Goal: Task Accomplishment & Management: Manage account settings

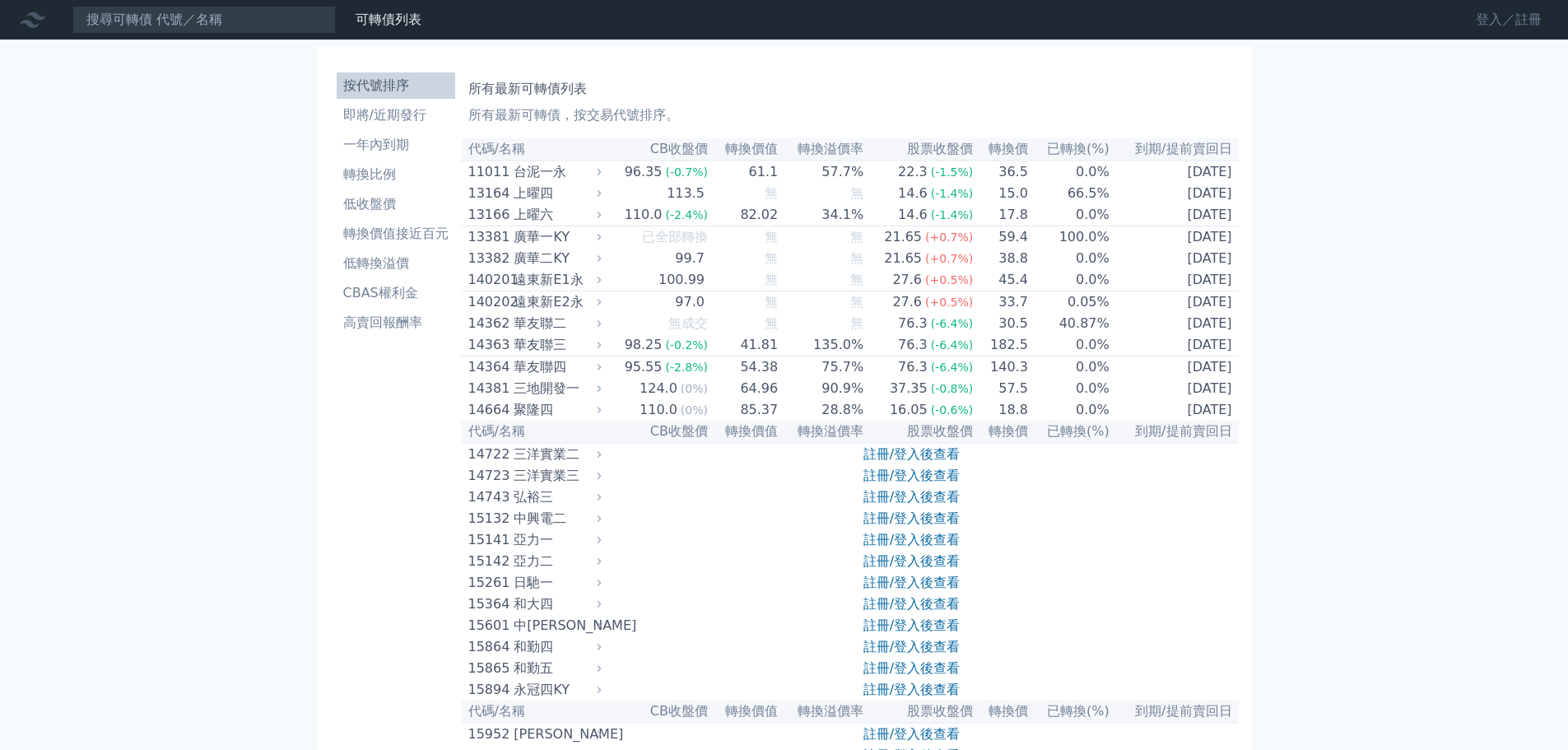
click at [1497, 24] on link "登入／註冊" at bounding box center [1508, 20] width 92 height 27
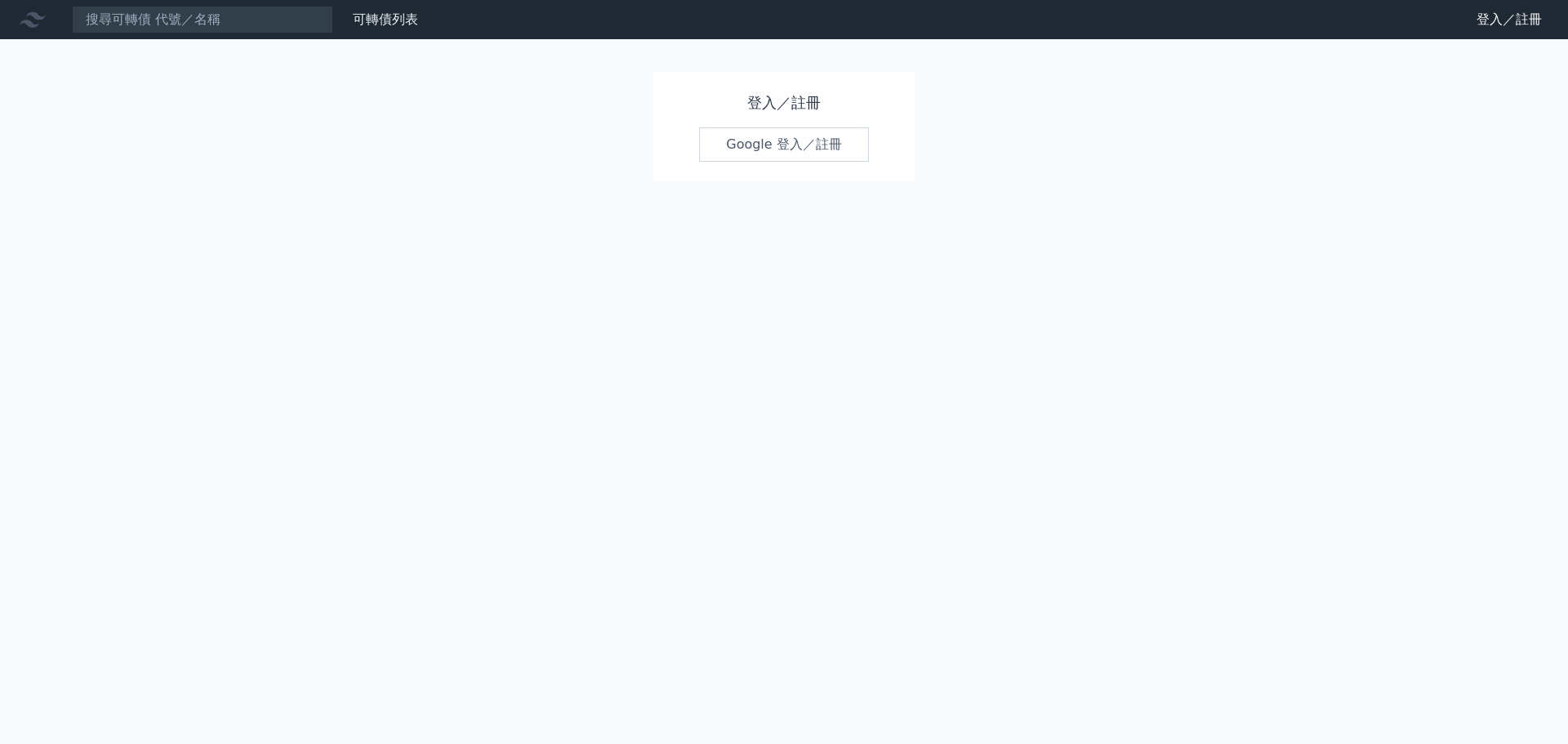
click at [816, 142] on link "Google 登入／註冊" at bounding box center [784, 144] width 170 height 34
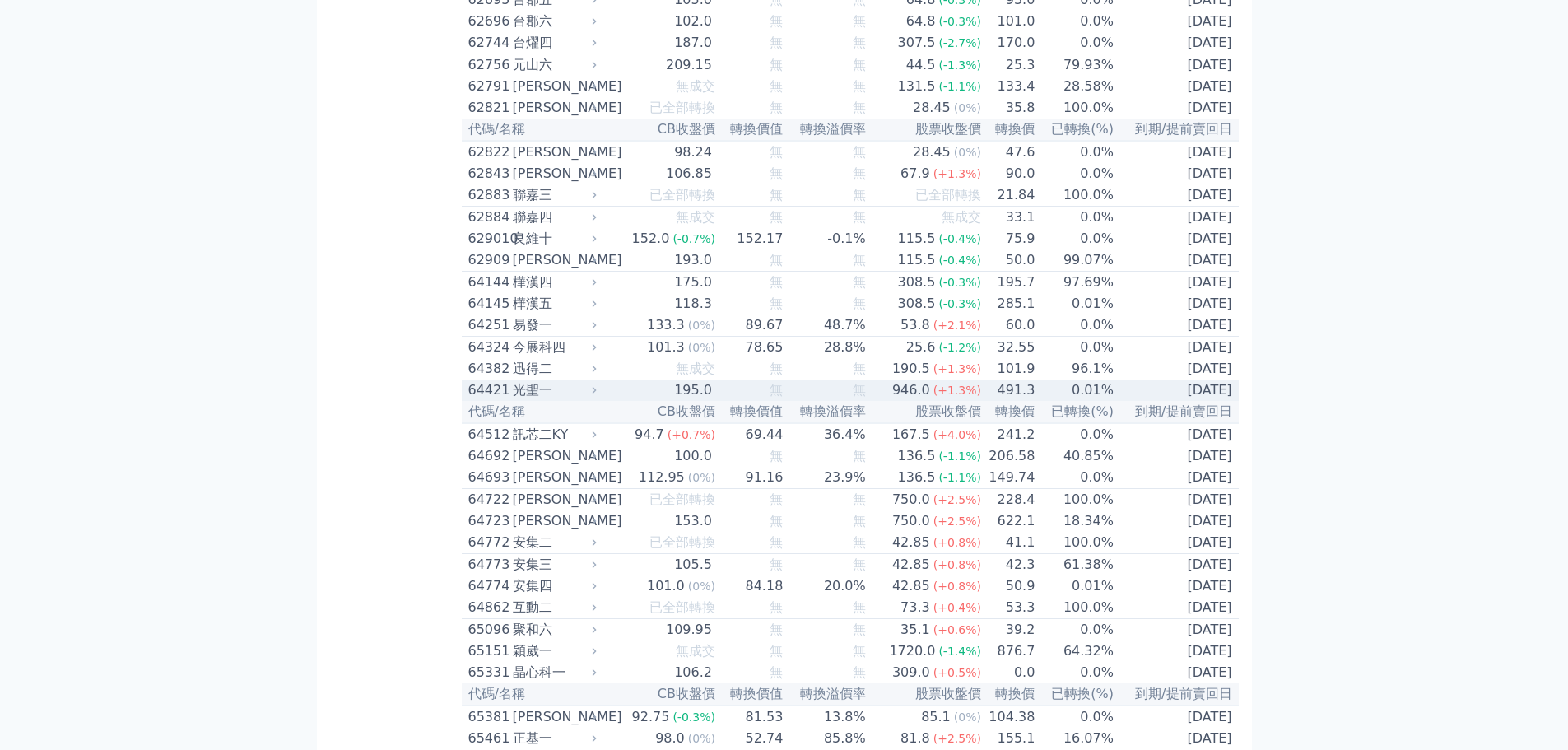
scroll to position [6485, 0]
